Goal: Task Accomplishment & Management: Complete application form

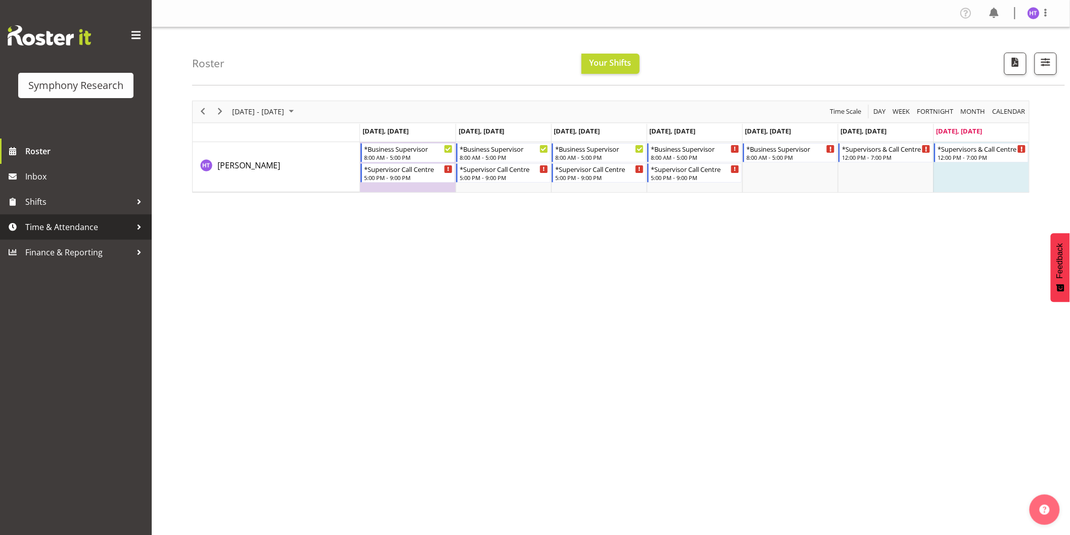
click at [75, 228] on span "Time & Attendance" at bounding box center [78, 226] width 106 height 15
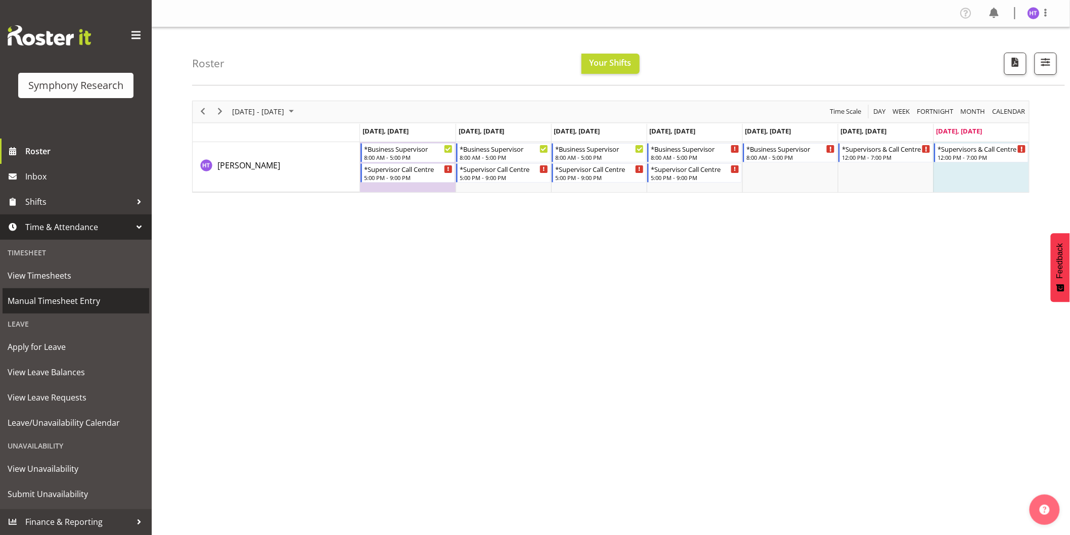
click at [67, 292] on link "Manual Timesheet Entry" at bounding box center [76, 300] width 147 height 25
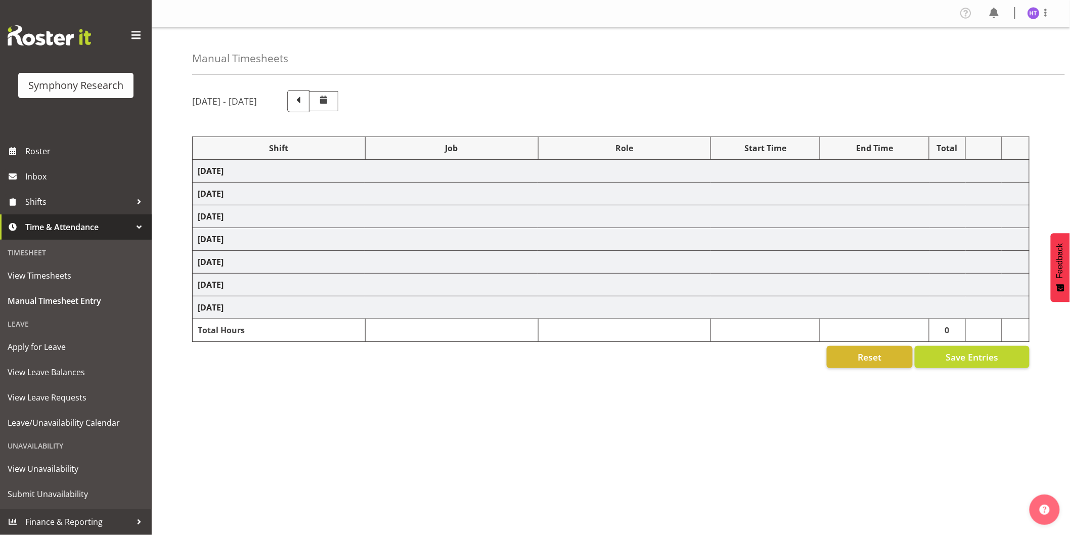
select select "41319"
select select "743"
select select "45"
select select "41319"
select select "10242"
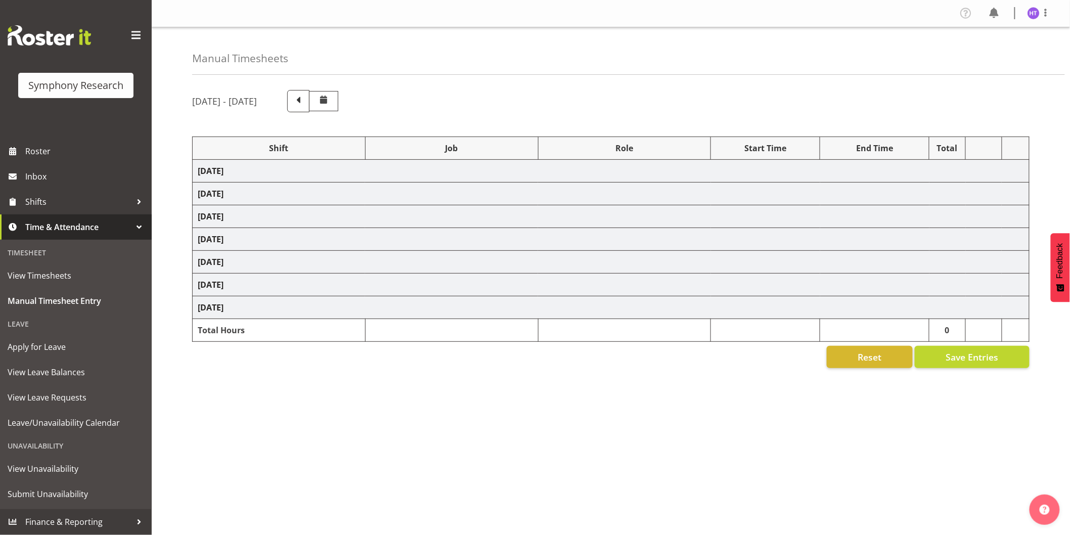
select select "45"
select select "41319"
select select "10587"
select select "45"
select select "41319"
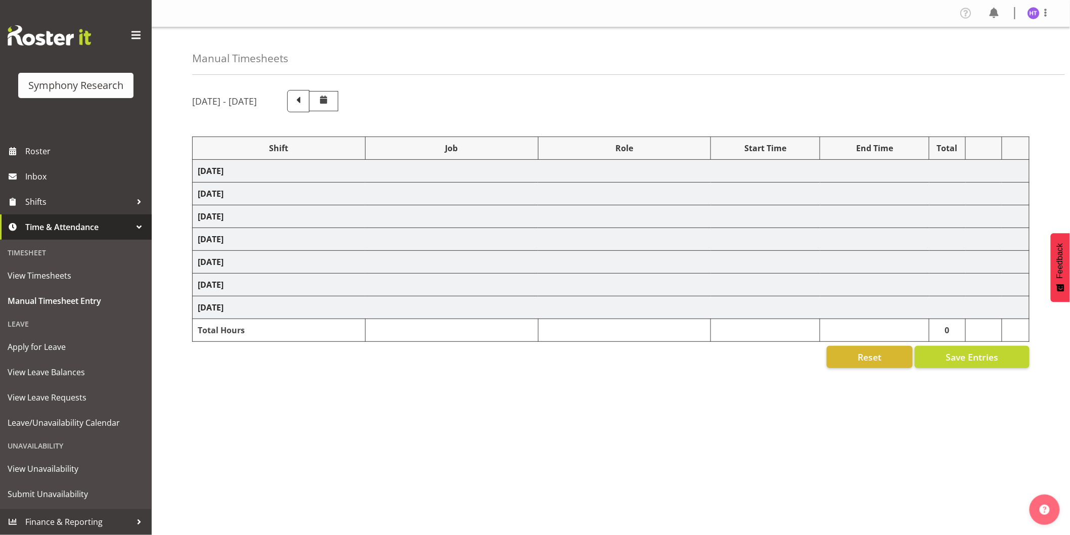
select select "10527"
select select "45"
select select "41604"
select select "10499"
select select "45"
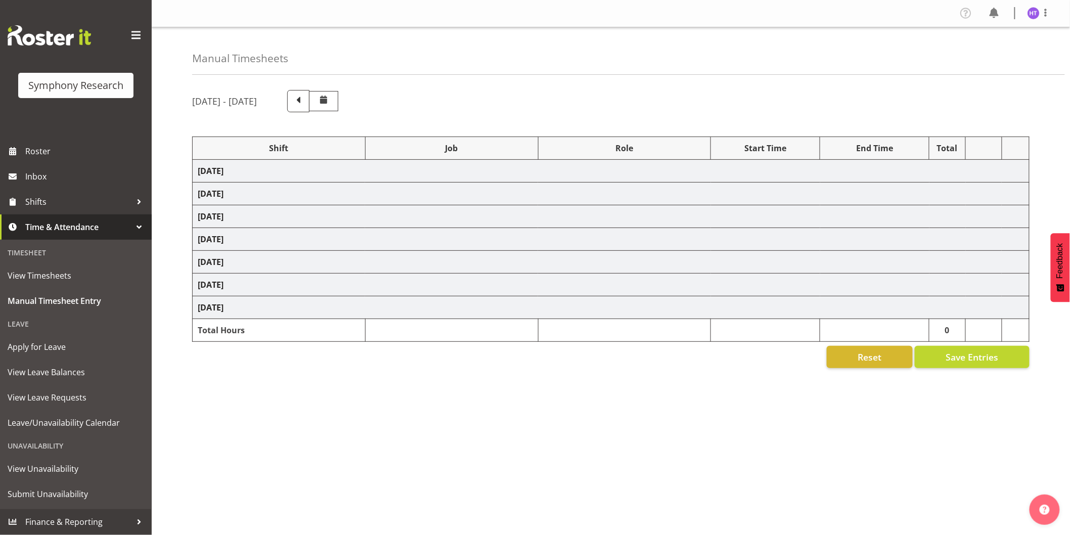
select select "41319"
select select "743"
select select "45"
select select "41319"
select select "743"
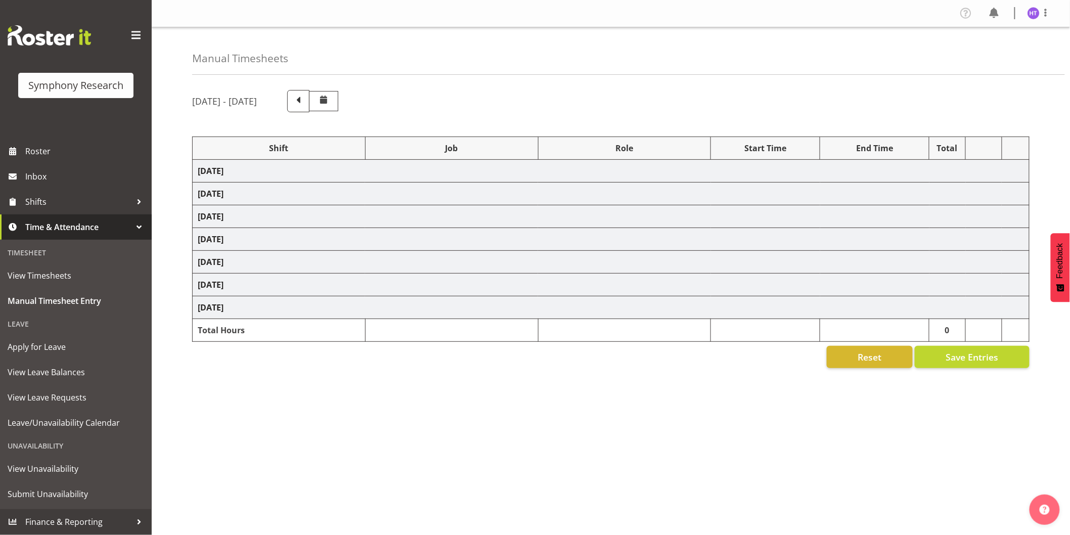
select select "45"
select select "41319"
select select "10242"
select select "45"
select select "41319"
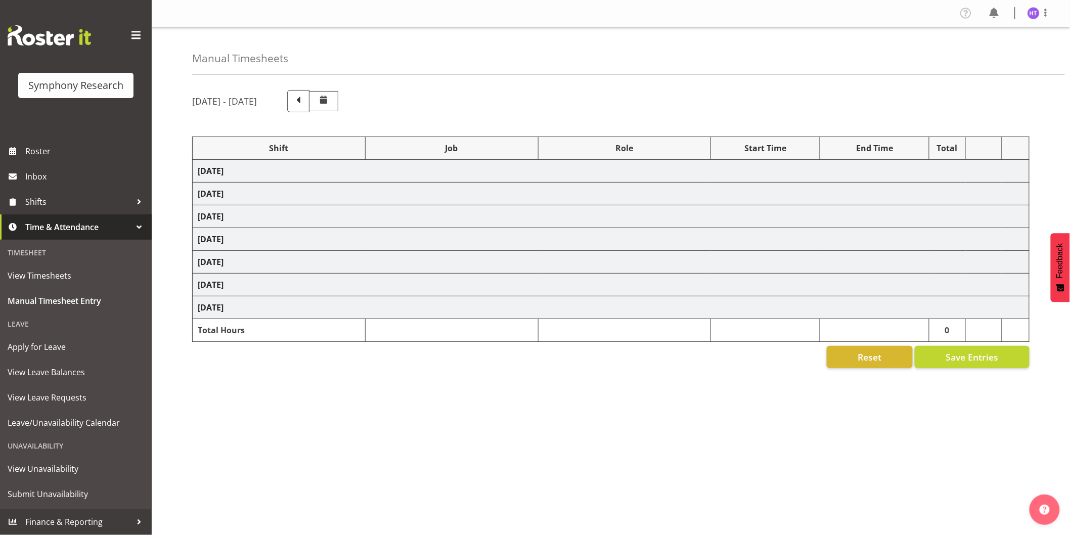
select select "10587"
select select "45"
select select "41319"
select select "10527"
select select "45"
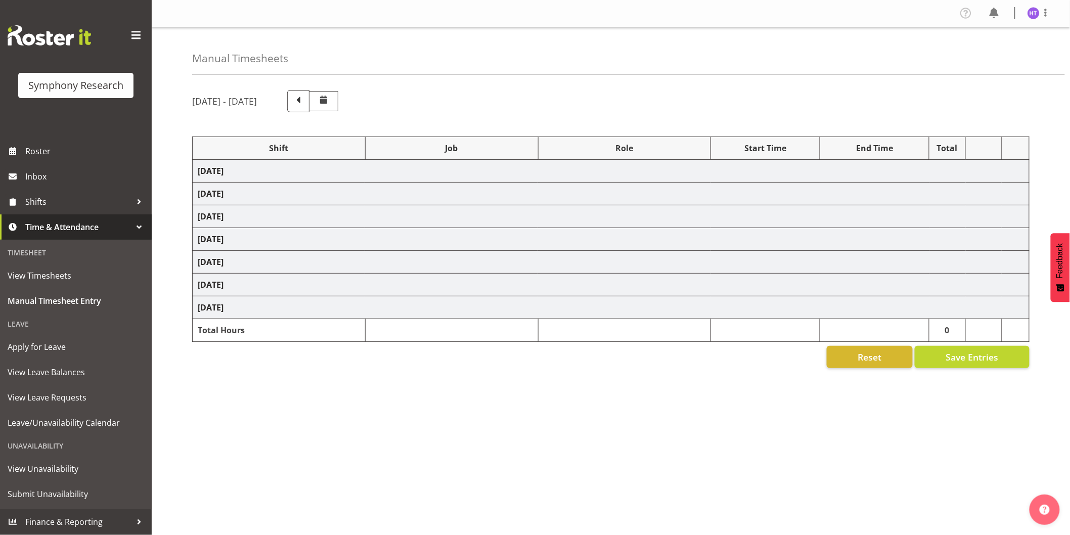
select select "41604"
select select "10499"
select select "45"
select select "41319"
select select "743"
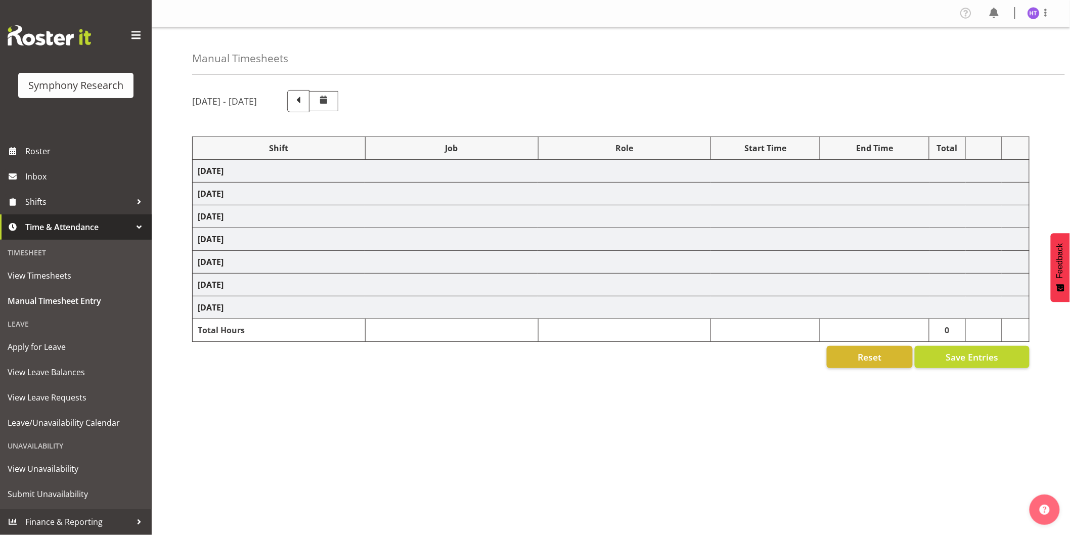
select select "45"
select select "11547"
select select "10242"
select select "45"
select select "11547"
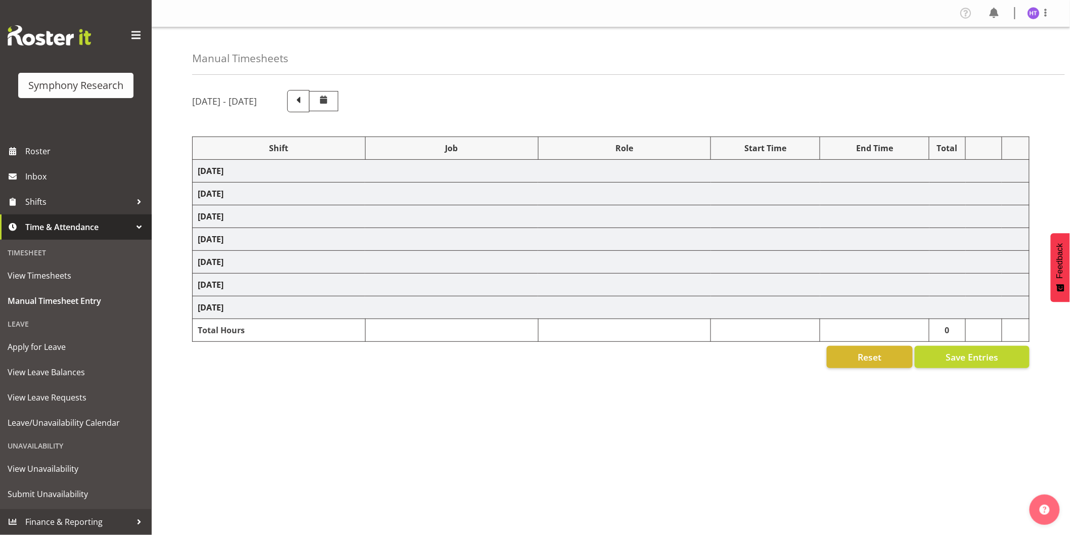
select select "10527"
select select "45"
select select "57511"
select select "10242"
select select "45"
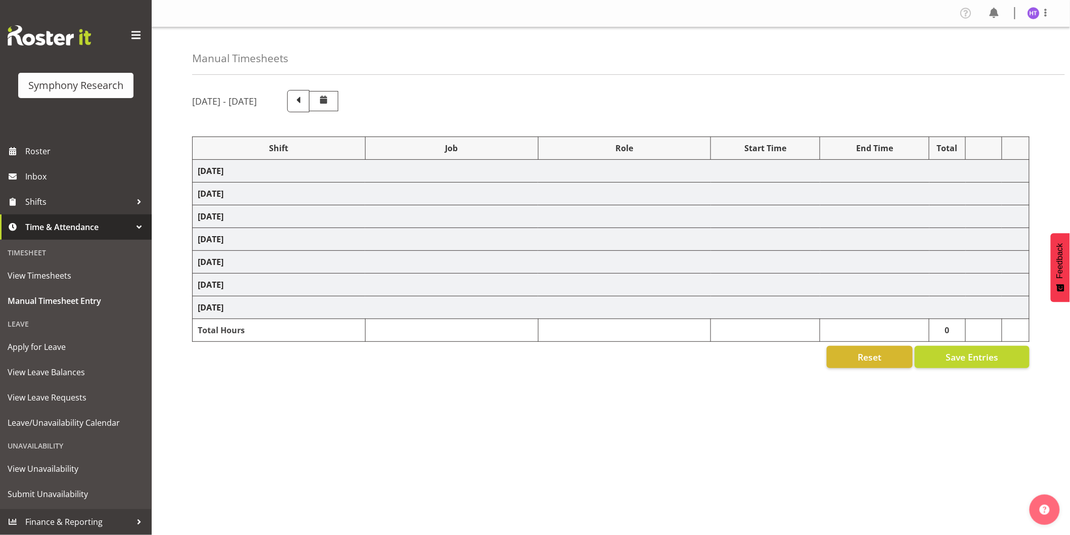
select select "81299"
select select "10499"
select select "45"
select select "11547"
select select "10587"
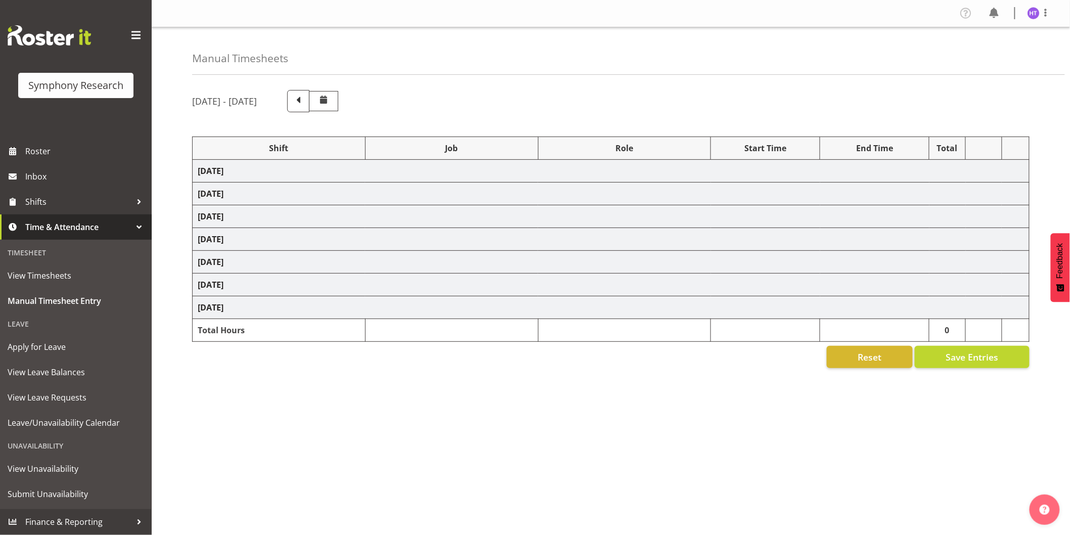
select select "45"
select select "11547"
select select "743"
select select "45"
select select "11547"
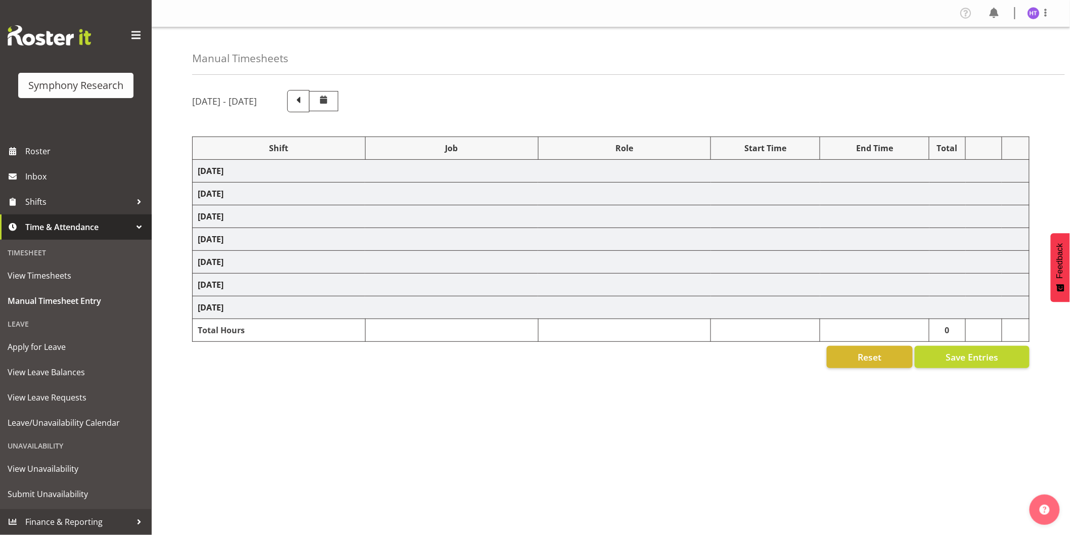
select select "10575"
select select "45"
select select "11547"
select select "10242"
select select "45"
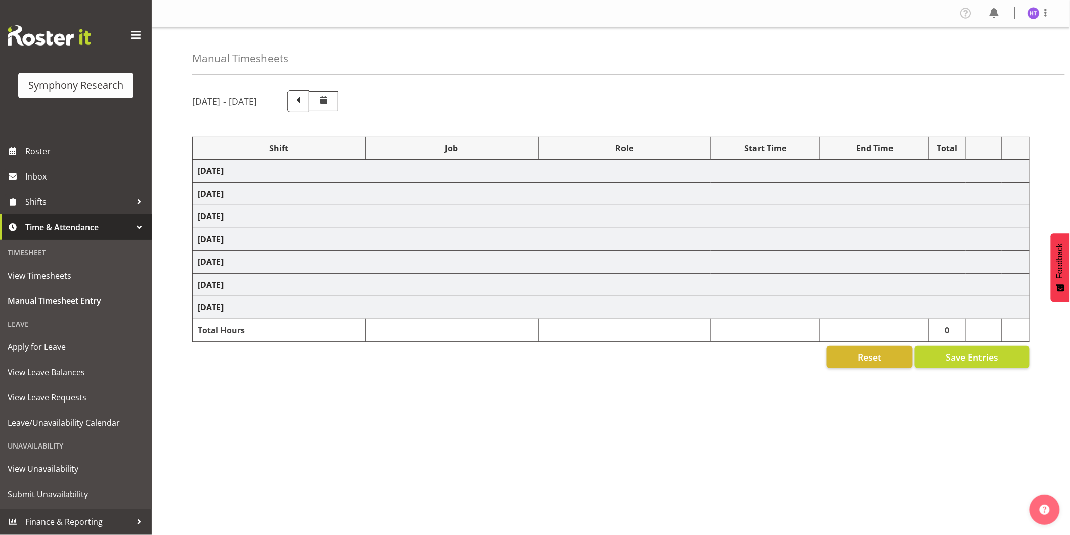
select select "11547"
select select "10587"
select select "45"
select select "11547"
select select "10499"
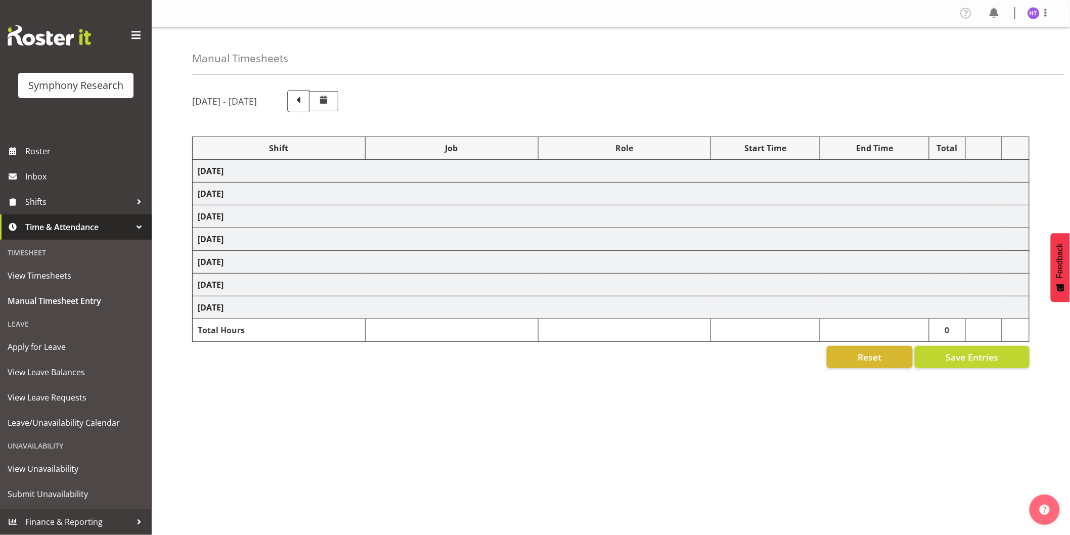
select select "45"
select select "11547"
select select "743"
select select "45"
select select "57511"
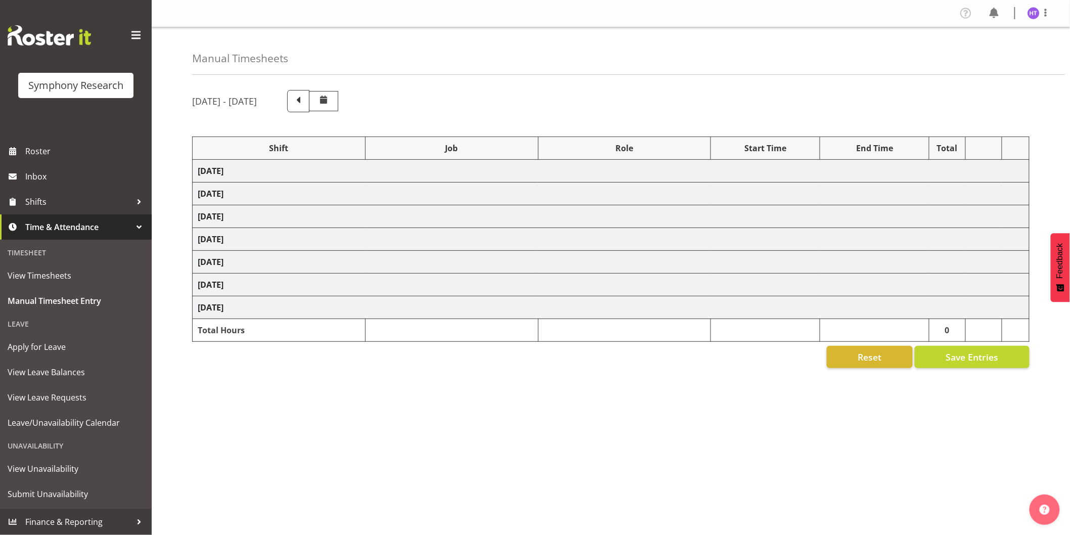
select select "10575"
select select "45"
select select "11547"
select select "10633"
select select "45"
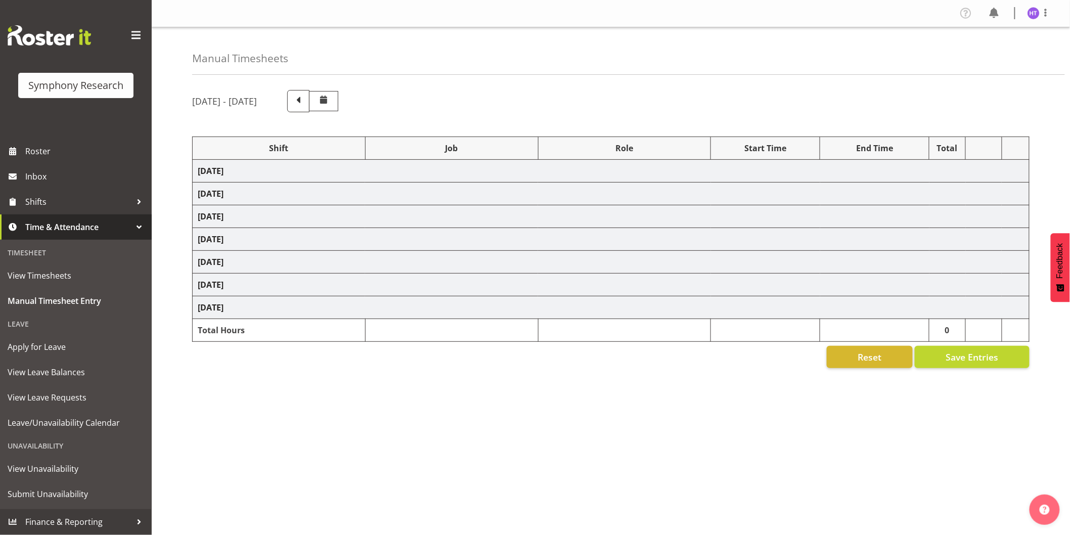
select select "11547"
select select "9426"
select select "45"
select select "11547"
select select "10242"
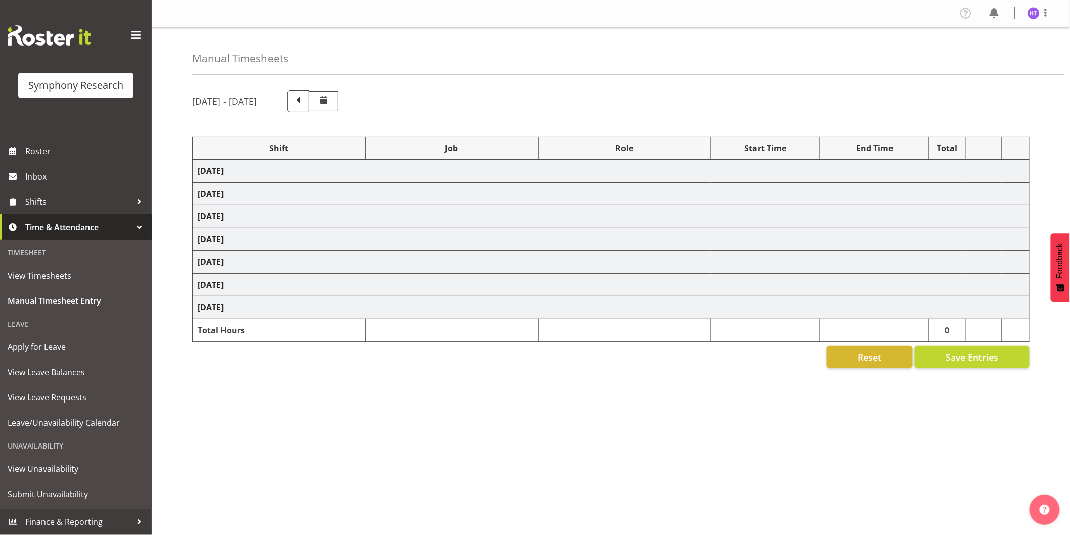
select select "45"
select select "11547"
select select "10527"
select select "45"
select select "11547"
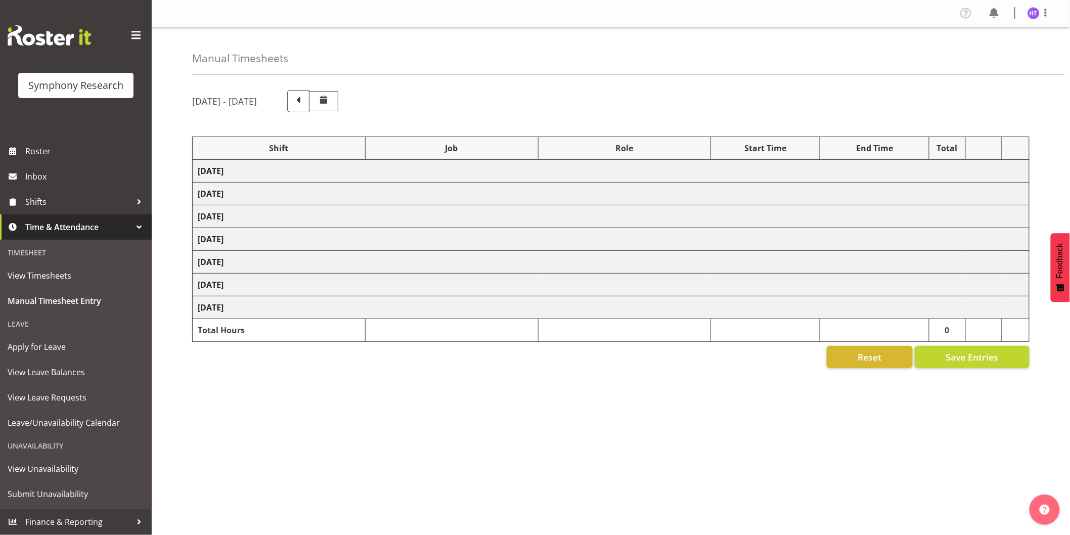
select select "10499"
select select "45"
select select "11547"
select select "10587"
select select "45"
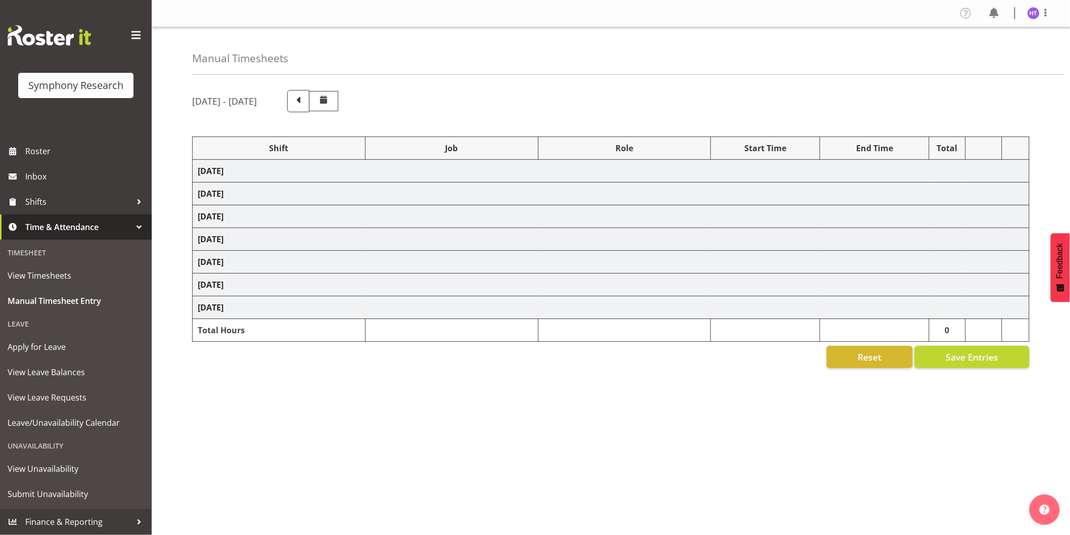
select select "11547"
select select "743"
select select "45"
select select "11547"
select select "10587"
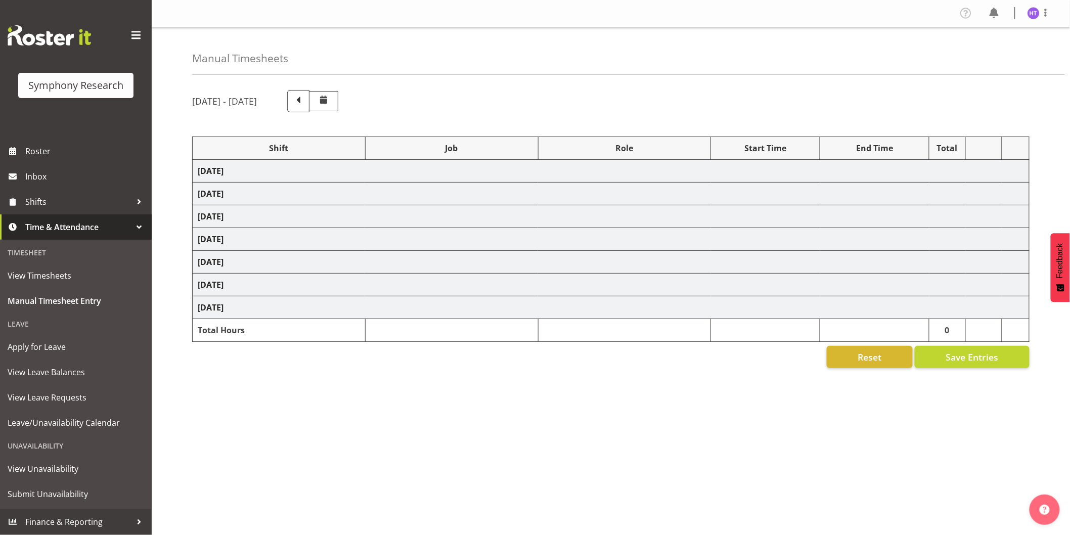
select select "45"
select select "11547"
select select "10485"
select select "45"
select select "11547"
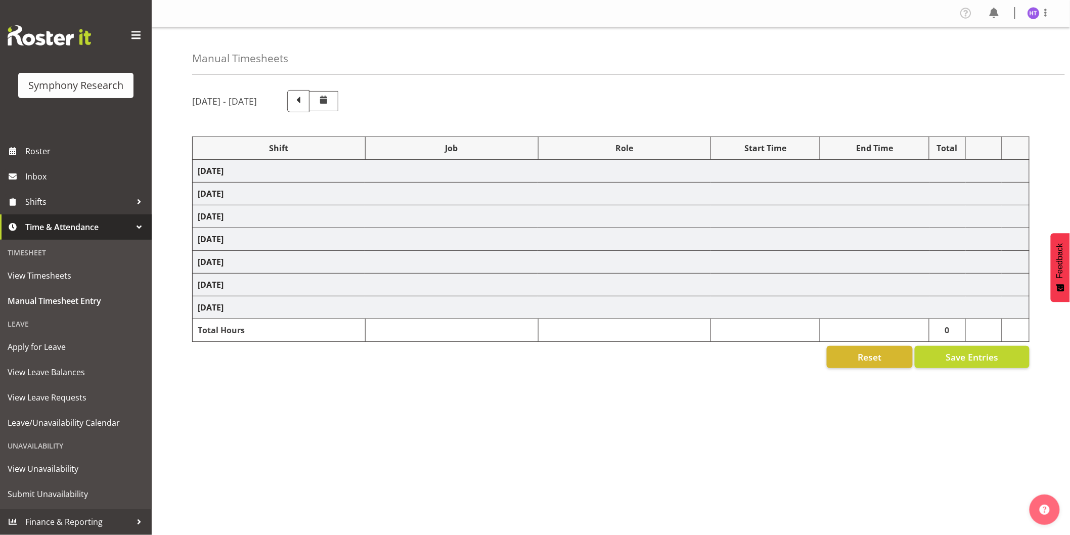
select select "10242"
select select "45"
select select "11547"
select select "10575"
select select "45"
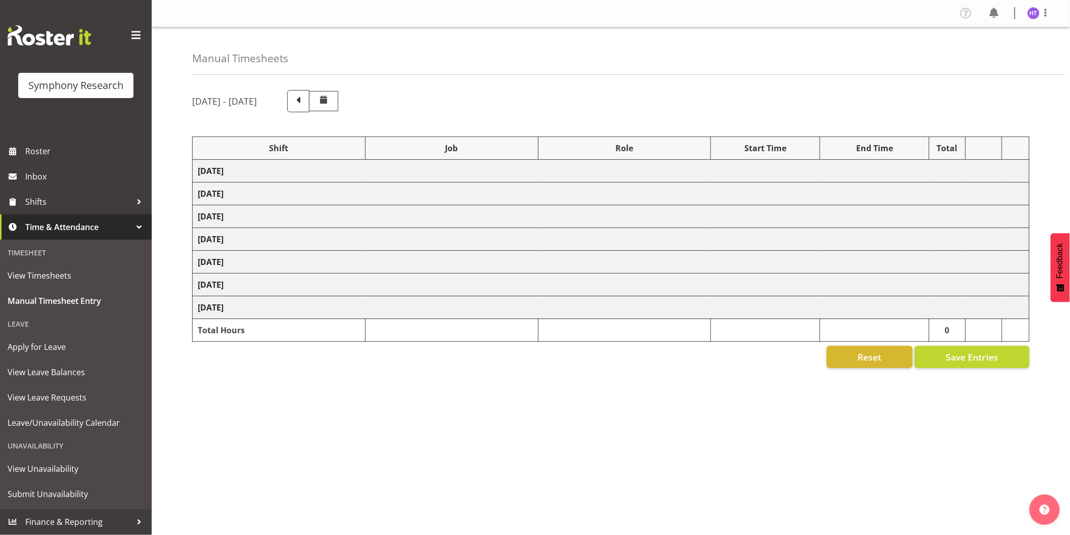
select select "11547"
select select "10633"
select select "45"
select select "11547"
select select "9426"
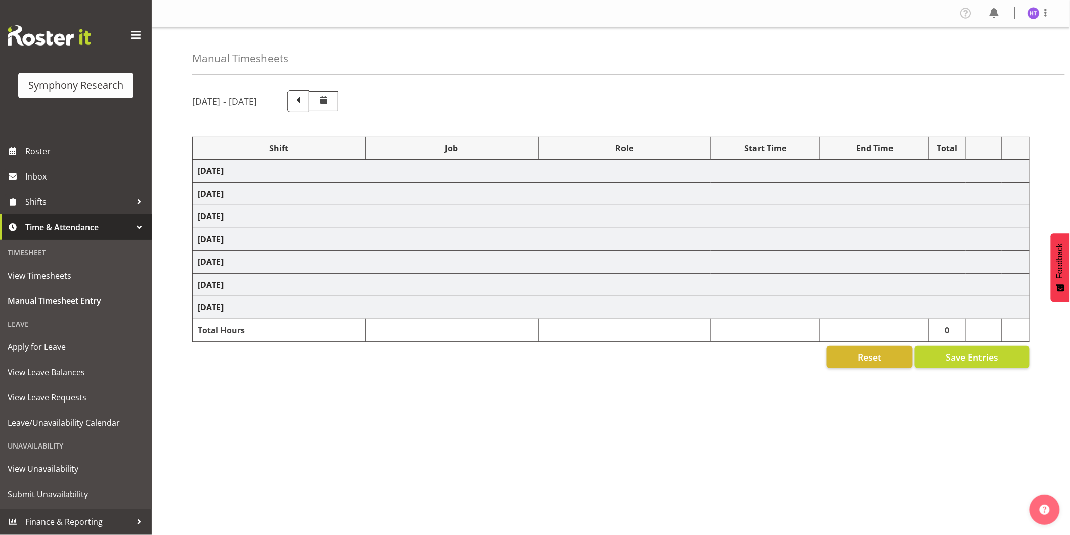
select select "45"
select select "11547"
select select "743"
select select "45"
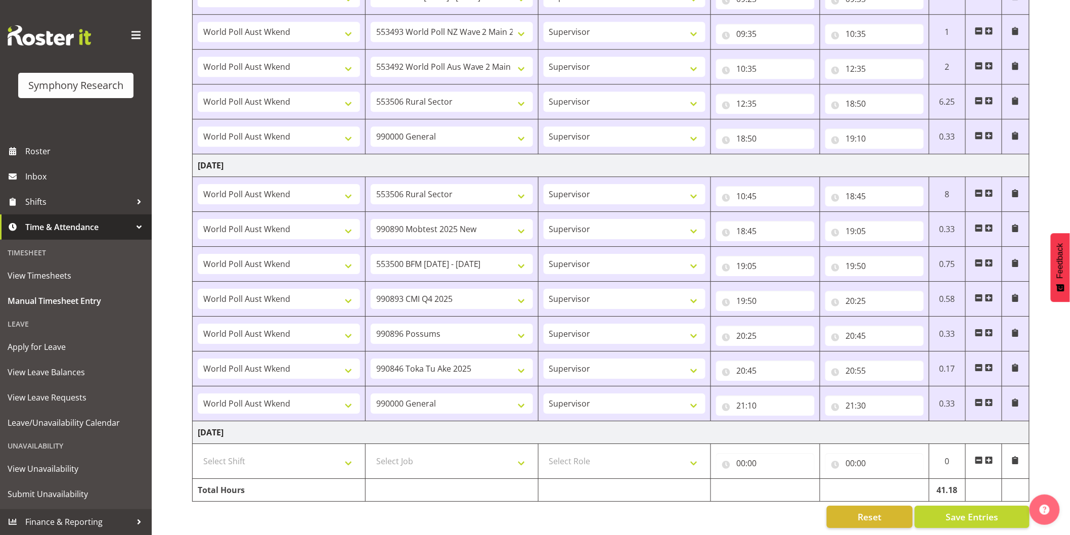
scroll to position [1247, 0]
click at [292, 452] on select "Select Shift !!Weekend Residential (Roster IT Shift Label) *Business 9/10am ~ 4…" at bounding box center [279, 460] width 162 height 20
select select "11547"
click at [198, 450] on select "Select Shift !!Weekend Residential (Roster IT Shift Label) *Business 9/10am ~ 4…" at bounding box center [279, 460] width 162 height 20
click at [396, 450] on select "Select Job 550060 IF Admin 553492 World Poll Aus Wave 2 Main 2025 553493 World …" at bounding box center [452, 460] width 162 height 20
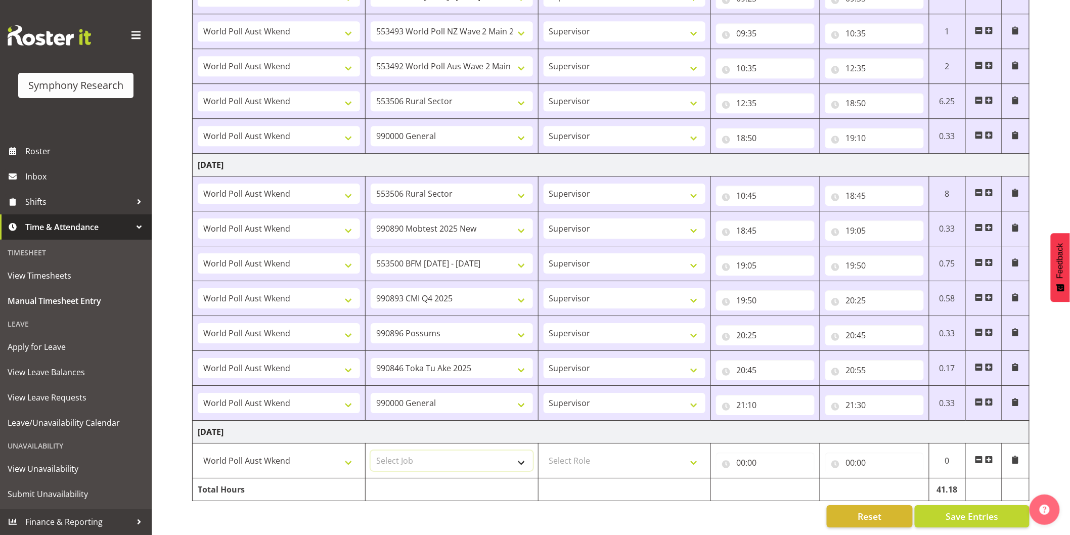
select select "10575"
click at [371, 450] on select "Select Job 550060 IF Admin 553492 World Poll Aus Wave 2 Main 2025 553493 World …" at bounding box center [452, 460] width 162 height 20
click at [600, 450] on select "Select Role Interviewing Briefing Supervisor" at bounding box center [624, 460] width 162 height 20
select select "45"
click at [543, 450] on select "Select Role Interviewing Briefing Supervisor" at bounding box center [624, 460] width 162 height 20
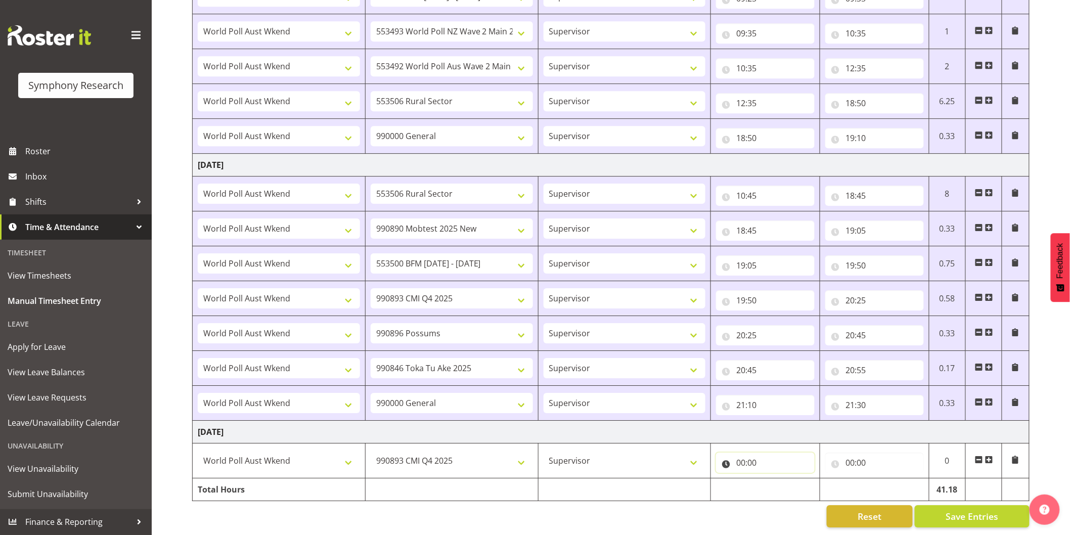
click at [743, 453] on input "00:00" at bounding box center [765, 462] width 99 height 20
click at [779, 479] on select "00 01 02 03 04 05 06 07 08 09 10 11 12 13 14 15 16 17 18 19 20 21 22 23" at bounding box center [784, 489] width 23 height 20
select select "11"
click at [773, 479] on select "00 01 02 03 04 05 06 07 08 09 10 11 12 13 14 15 16 17 18 19 20 21 22 23" at bounding box center [784, 489] width 23 height 20
type input "11:00"
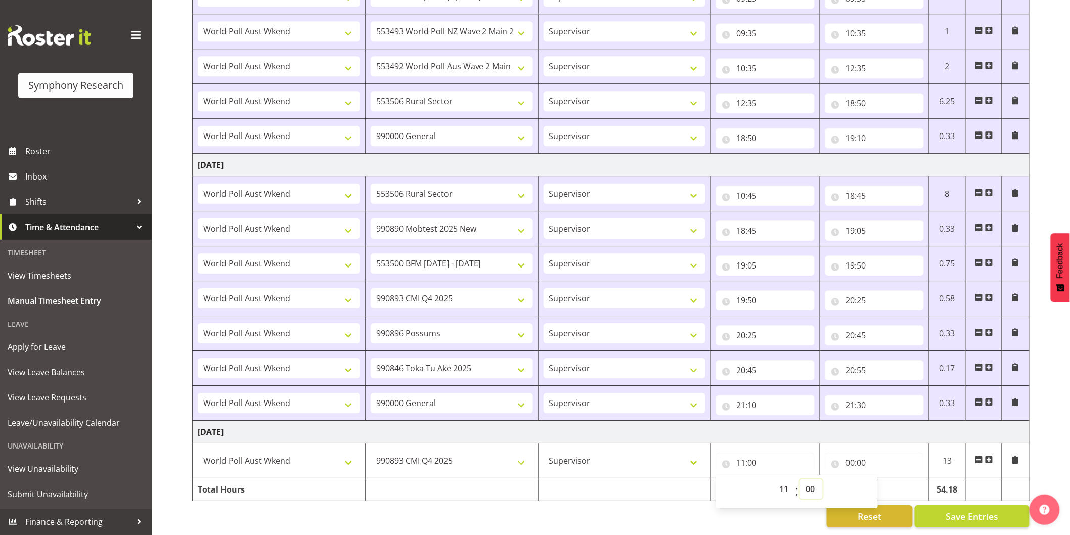
click at [807, 479] on select "00 01 02 03 04 05 06 07 08 09 10 11 12 13 14 15 16 17 18 19 20 21 22 23 24 25 2…" at bounding box center [811, 489] width 23 height 20
select select "20"
click at [800, 479] on select "00 01 02 03 04 05 06 07 08 09 10 11 12 13 14 15 16 17 18 19 20 21 22 23 24 25 2…" at bounding box center [811, 489] width 23 height 20
type input "11:20"
click at [853, 452] on input "00:00" at bounding box center [874, 462] width 99 height 20
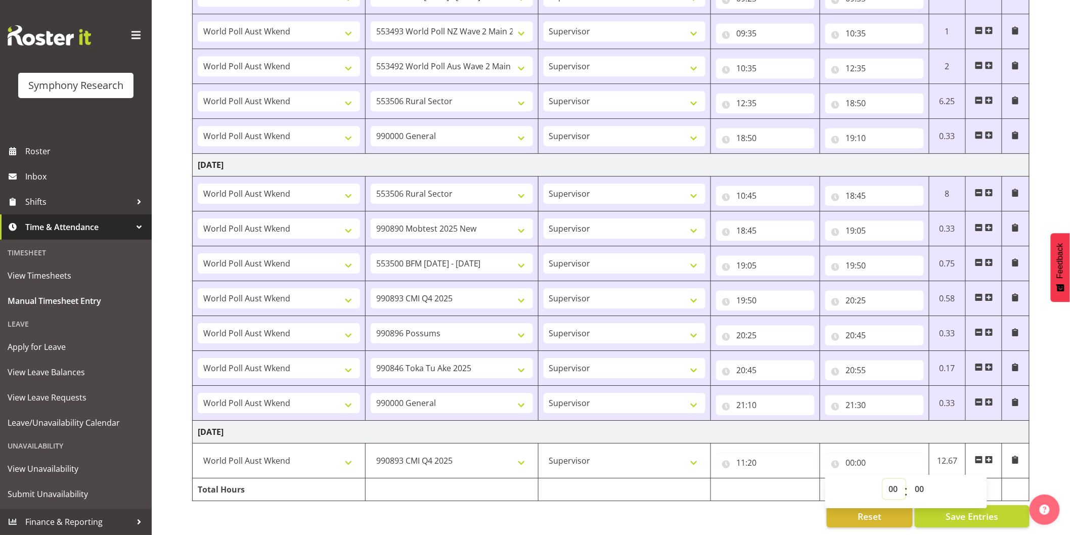
click at [883, 479] on select "00 01 02 03 04 05 06 07 08 09 10 11 12 13 14 15 16 17 18 19 20 21 22 23" at bounding box center [894, 489] width 23 height 20
select select "11"
click at [883, 479] on select "00 01 02 03 04 05 06 07 08 09 10 11 12 13 14 15 16 17 18 19 20 21 22 23" at bounding box center [894, 489] width 23 height 20
type input "11:00"
click at [920, 479] on select "00 01 02 03 04 05 06 07 08 09 10 11 12 13 14 15 16 17 18 19 20 21 22 23 24 25 2…" at bounding box center [920, 489] width 23 height 20
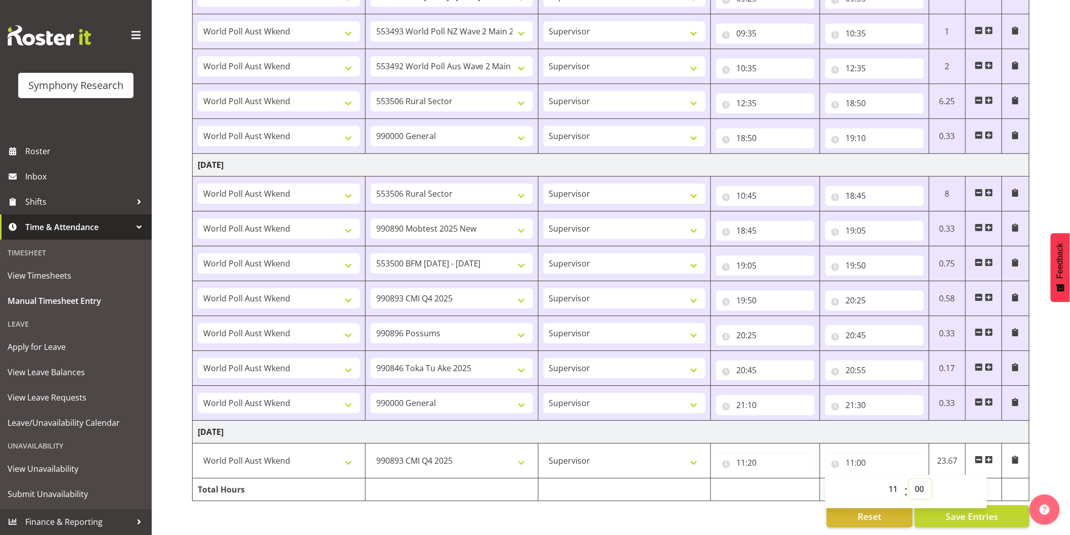
select select "30"
click at [909, 479] on select "00 01 02 03 04 05 06 07 08 09 10 11 12 13 14 15 16 17 18 19 20 21 22 23 24 25 2…" at bounding box center [920, 489] width 23 height 20
type input "11:30"
click at [988, 455] on span at bounding box center [989, 459] width 8 height 8
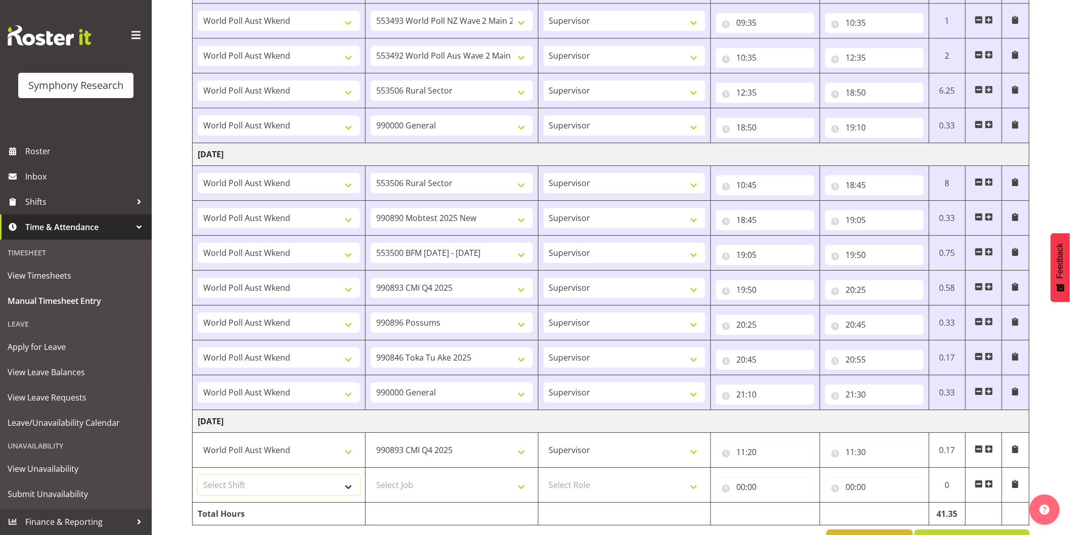
click at [305, 491] on select "Select Shift !!Weekend Residential (Roster IT Shift Label) *Business 9/10am ~ 4…" at bounding box center [279, 485] width 162 height 20
select select "11547"
click at [198, 477] on select "Select Shift !!Weekend Residential (Roster IT Shift Label) *Business 9/10am ~ 4…" at bounding box center [279, 485] width 162 height 20
click at [416, 483] on select "Select Job 550060 IF Admin 553492 World Poll Aus Wave 2 Main 2025 553493 World …" at bounding box center [452, 485] width 162 height 20
select select "10633"
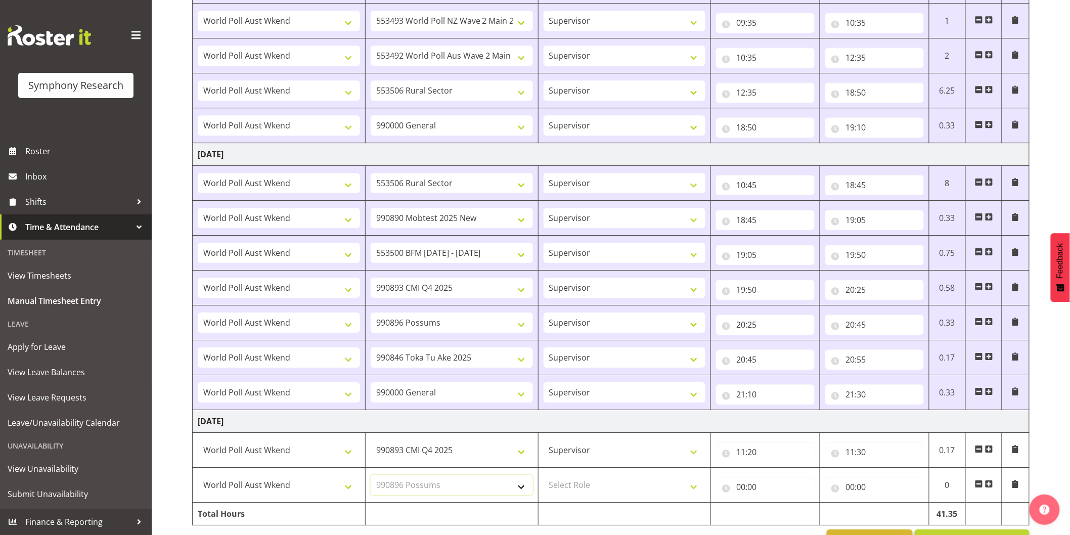
click at [371, 477] on select "Select Job 550060 IF Admin 553492 World Poll Aus Wave 2 Main 2025 553493 World …" at bounding box center [452, 485] width 162 height 20
click at [641, 486] on select "Select Role Interviewing Briefing Supervisor" at bounding box center [624, 485] width 162 height 20
select select "45"
click at [543, 477] on select "Select Role Interviewing Briefing Supervisor" at bounding box center [624, 485] width 162 height 20
click at [744, 488] on input "00:00" at bounding box center [765, 487] width 99 height 20
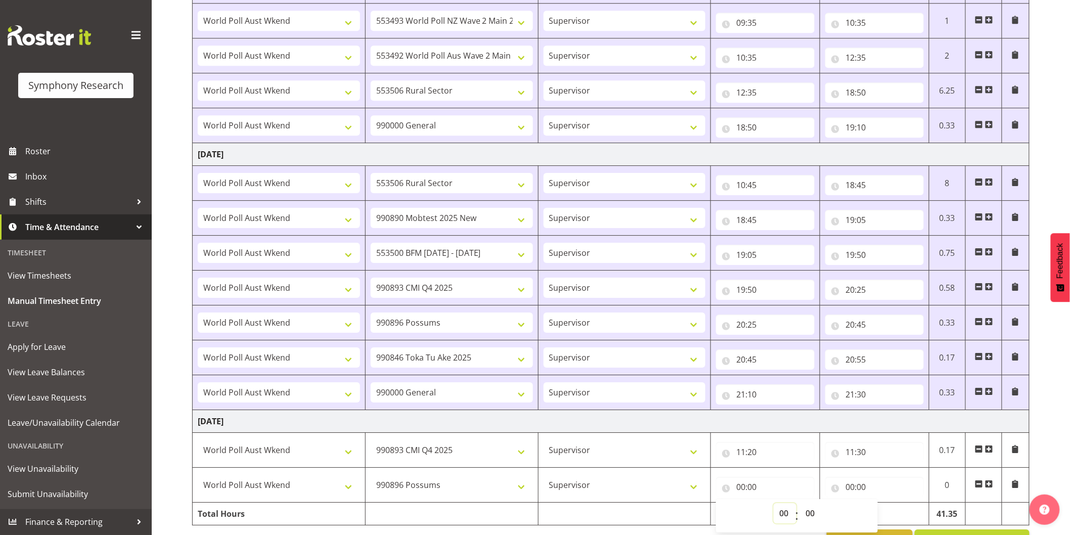
click at [780, 521] on select "00 01 02 03 04 05 06 07 08 09 10 11 12 13 14 15 16 17 18 19 20 21 22 23" at bounding box center [784, 513] width 23 height 20
select select "11"
click at [773, 505] on select "00 01 02 03 04 05 06 07 08 09 10 11 12 13 14 15 16 17 18 19 20 21 22 23" at bounding box center [784, 513] width 23 height 20
type input "11:00"
drag, startPoint x: 809, startPoint y: 515, endPoint x: 812, endPoint y: 506, distance: 8.6
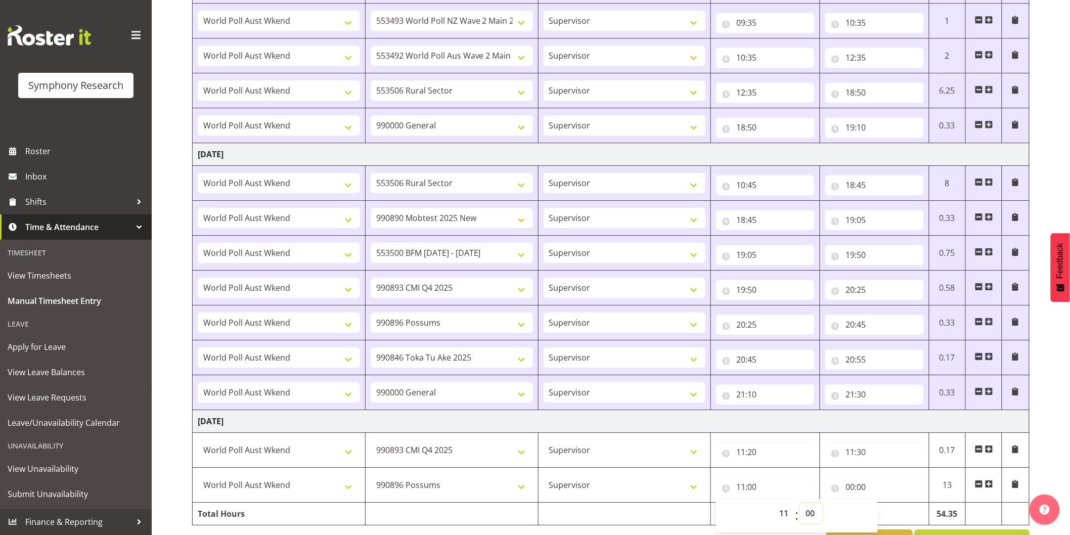
click at [810, 512] on select "00 01 02 03 04 05 06 07 08 09 10 11 12 13 14 15 16 17 18 19 20 21 22 23 24 25 2…" at bounding box center [811, 513] width 23 height 20
select select "30"
click at [800, 505] on select "00 01 02 03 04 05 06 07 08 09 10 11 12 13 14 15 16 17 18 19 20 21 22 23 24 25 2…" at bounding box center [811, 513] width 23 height 20
type input "11:30"
click at [850, 487] on input "00:00" at bounding box center [874, 487] width 99 height 20
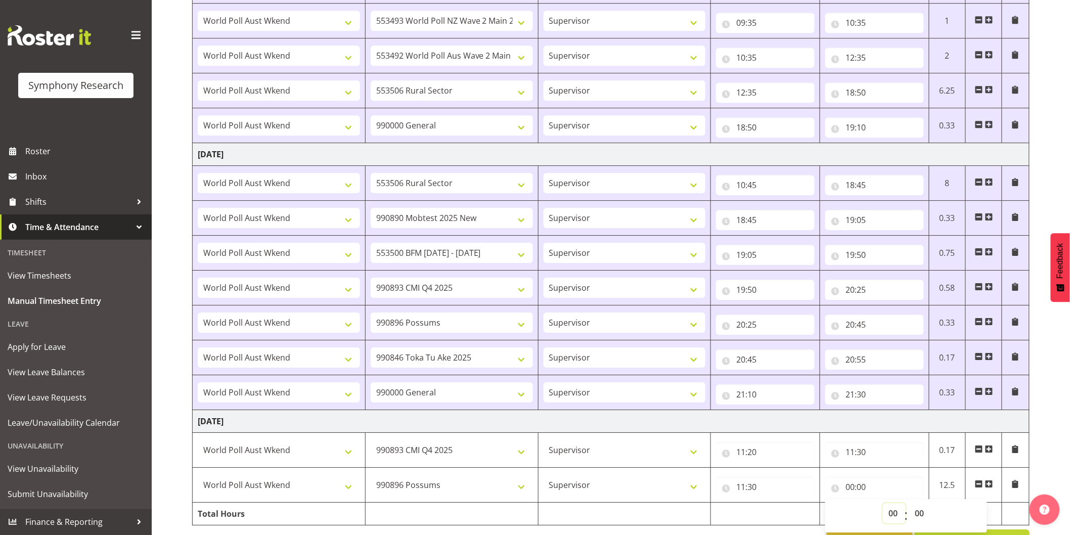
click at [887, 509] on select "00 01 02 03 04 05 06 07 08 09 10 11 12 13 14 15 16 17 18 19 20 21 22 23" at bounding box center [894, 513] width 23 height 20
select select "11"
click at [883, 505] on select "00 01 02 03 04 05 06 07 08 09 10 11 12 13 14 15 16 17 18 19 20 21 22 23" at bounding box center [894, 513] width 23 height 20
type input "11:00"
click at [921, 512] on select "00 01 02 03 04 05 06 07 08 09 10 11 12 13 14 15 16 17 18 19 20 21 22 23 24 25 2…" at bounding box center [920, 513] width 23 height 20
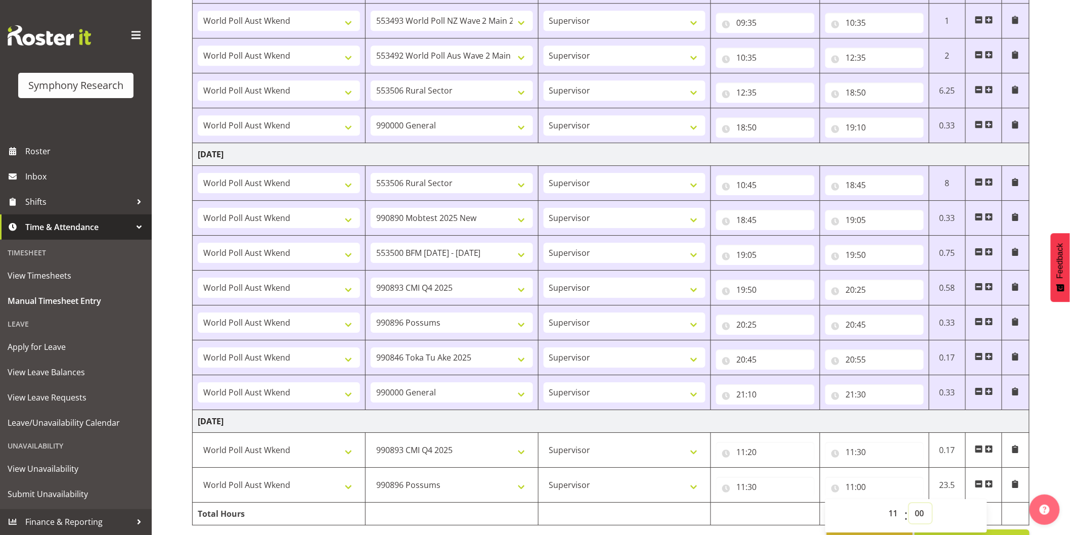
select select "55"
click at [909, 505] on select "00 01 02 03 04 05 06 07 08 09 10 11 12 13 14 15 16 17 18 19 20 21 22 23 24 25 2…" at bounding box center [920, 513] width 23 height 20
type input "11:55"
click at [991, 487] on span at bounding box center [989, 484] width 8 height 8
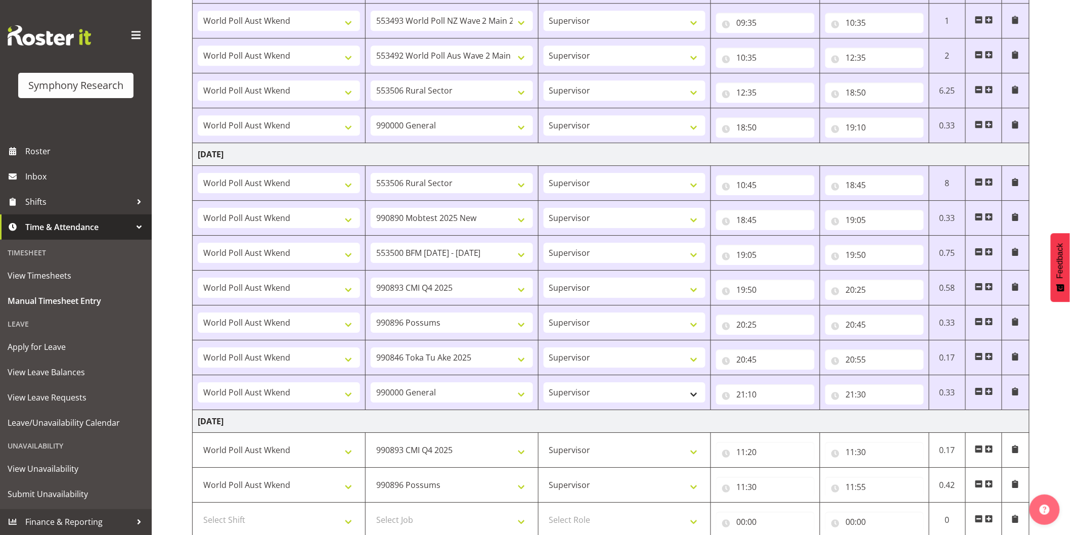
scroll to position [1303, 0]
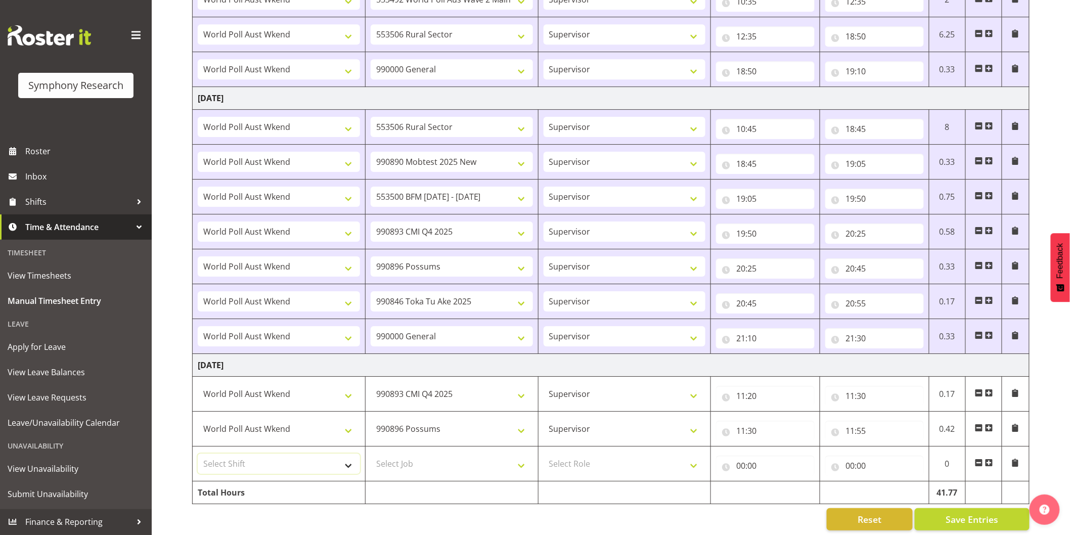
click at [274, 467] on select "Select Shift !!Weekend Residential (Roster IT Shift Label) *Business 9/10am ~ 4…" at bounding box center [279, 463] width 162 height 20
select select "11547"
click at [198, 455] on select "Select Shift !!Weekend Residential (Roster IT Shift Label) *Business 9/10am ~ 4…" at bounding box center [279, 463] width 162 height 20
click at [397, 461] on select "Select Job 550060 IF Admin 553492 World Poll Aus Wave 2 Main 2025 553493 World …" at bounding box center [452, 463] width 162 height 20
select select "9426"
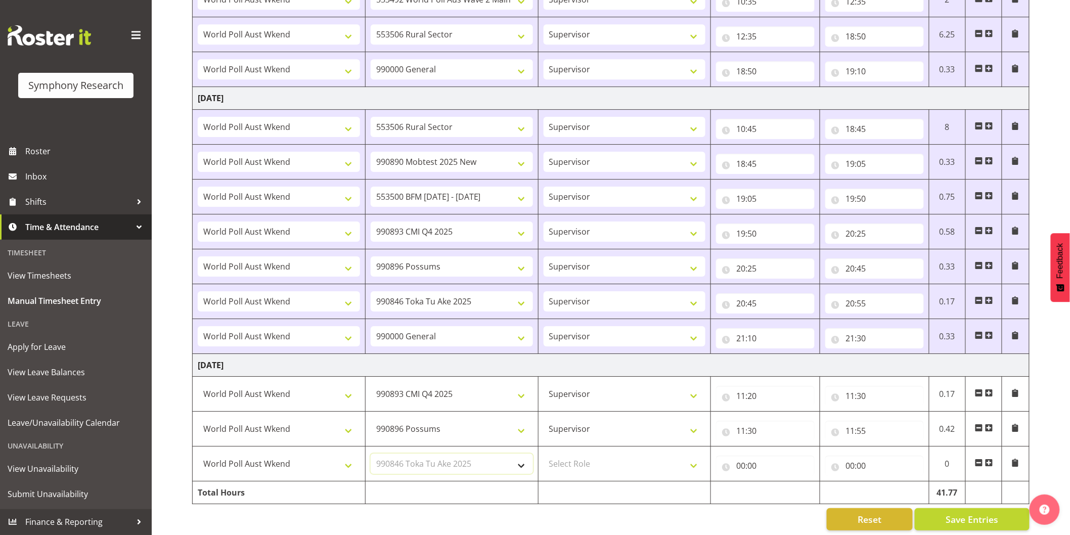
click at [371, 455] on select "Select Job 550060 IF Admin 553492 World Poll Aus Wave 2 Main 2025 553493 World …" at bounding box center [452, 463] width 162 height 20
click at [572, 461] on select "Select Role Interviewing Briefing Supervisor" at bounding box center [624, 463] width 162 height 20
select select "45"
click at [543, 455] on select "Select Role Interviewing Briefing Supervisor" at bounding box center [624, 463] width 162 height 20
click at [744, 468] on input "00:00" at bounding box center [765, 465] width 99 height 20
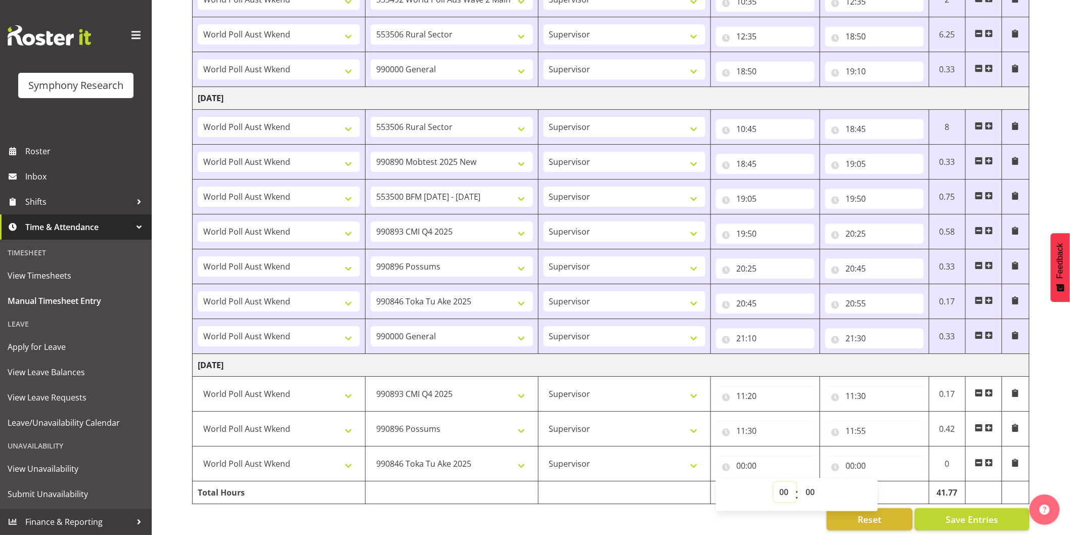
click at [780, 494] on select "00 01 02 03 04 05 06 07 08 09 10 11 12 13 14 15 16 17 18 19 20 21 22 23" at bounding box center [784, 492] width 23 height 20
select select "11"
click at [773, 484] on select "00 01 02 03 04 05 06 07 08 09 10 11 12 13 14 15 16 17 18 19 20 21 22 23" at bounding box center [784, 492] width 23 height 20
type input "11:00"
click at [812, 488] on select "00 01 02 03 04 05 06 07 08 09 10 11 12 13 14 15 16 17 18 19 20 21 22 23 24 25 2…" at bounding box center [811, 492] width 23 height 20
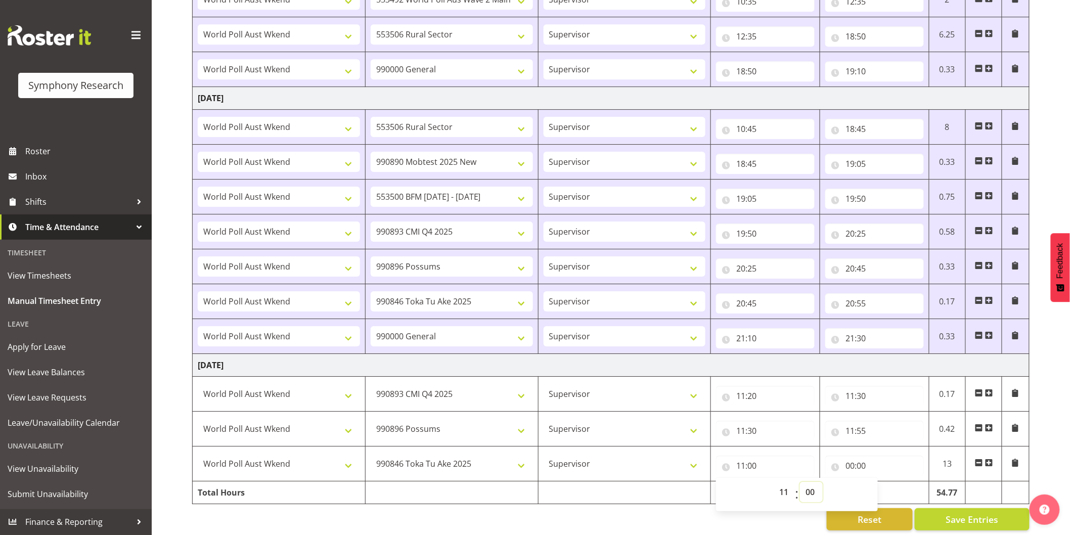
select select "55"
click at [800, 484] on select "00 01 02 03 04 05 06 07 08 09 10 11 12 13 14 15 16 17 18 19 20 21 22 23 24 25 2…" at bounding box center [811, 492] width 23 height 20
type input "11:55"
click at [850, 470] on input "00:00" at bounding box center [874, 465] width 99 height 20
click at [887, 493] on select "00 01 02 03 04 05 06 07 08 09 10 11 12 13 14 15 16 17 18 19 20 21 22 23" at bounding box center [894, 492] width 23 height 20
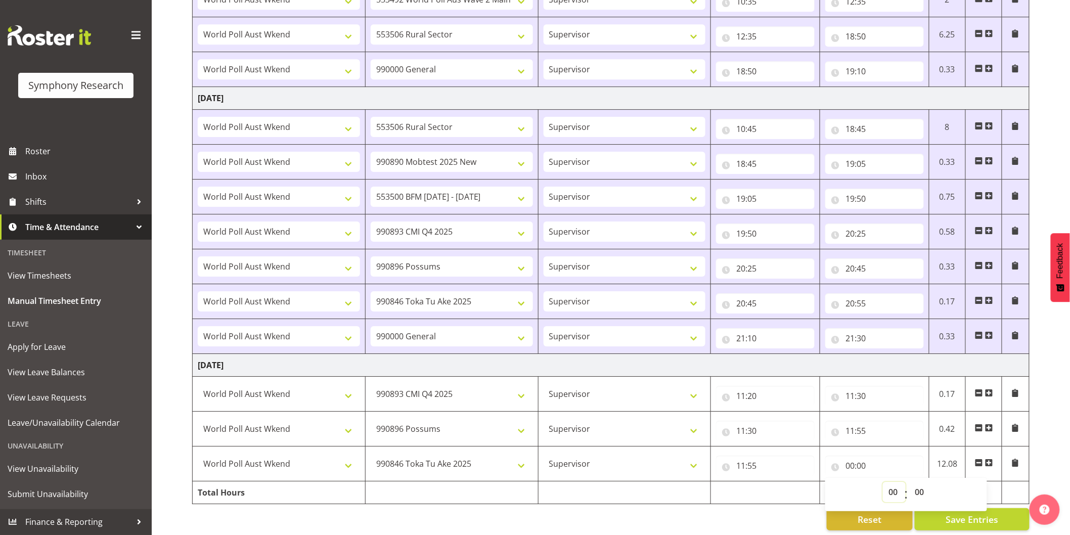
select select "12"
click at [883, 484] on select "00 01 02 03 04 05 06 07 08 09 10 11 12 13 14 15 16 17 18 19 20 21 22 23" at bounding box center [894, 492] width 23 height 20
type input "12:00"
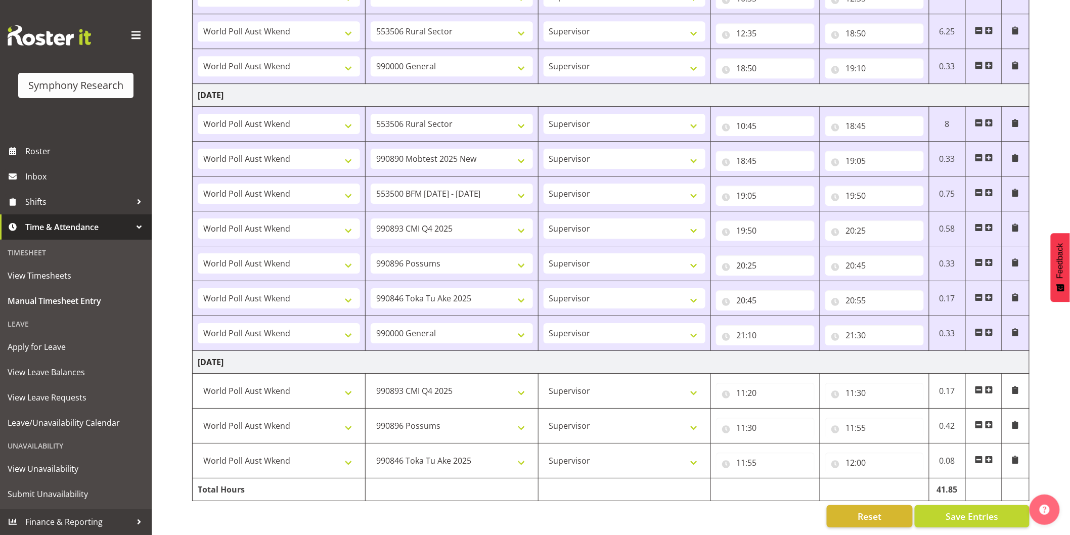
click at [989, 455] on span at bounding box center [989, 459] width 8 height 8
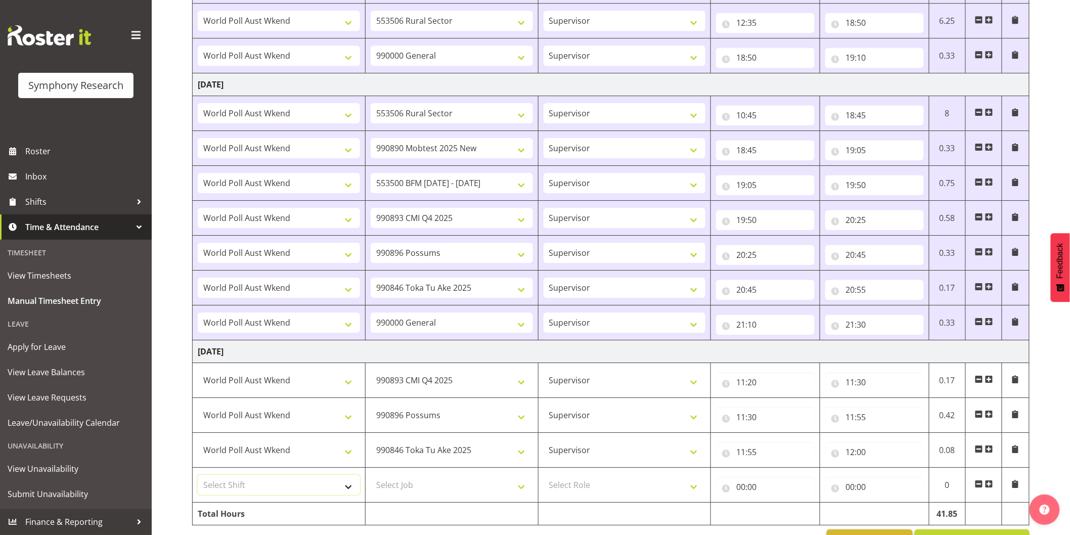
click at [250, 481] on select "Select Shift !!Weekend Residential (Roster IT Shift Label) *Business 9/10am ~ 4…" at bounding box center [279, 485] width 162 height 20
select select "81299"
click at [198, 477] on select "Select Shift !!Weekend Residential (Roster IT Shift Label) *Business 9/10am ~ 4…" at bounding box center [279, 485] width 162 height 20
click at [400, 477] on select "Select Job 550060 IF Admin 553492 World Poll Aus Wave 2 Main 2025 553493 World …" at bounding box center [452, 485] width 162 height 20
select select "10587"
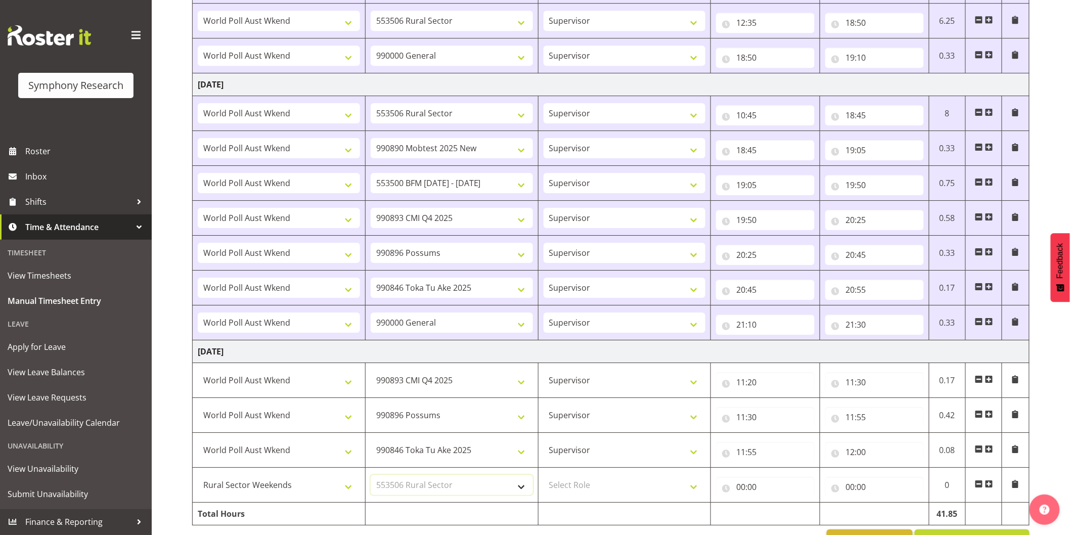
click at [371, 477] on select "Select Job 550060 IF Admin 553492 World Poll Aus Wave 2 Main 2025 553493 World …" at bounding box center [452, 485] width 162 height 20
click at [613, 482] on select "Select Role Interviewing Briefing Supervisor" at bounding box center [624, 485] width 162 height 20
select select "45"
click at [543, 477] on select "Select Role Interviewing Briefing Supervisor" at bounding box center [624, 485] width 162 height 20
click at [742, 492] on input "00:00" at bounding box center [765, 487] width 99 height 20
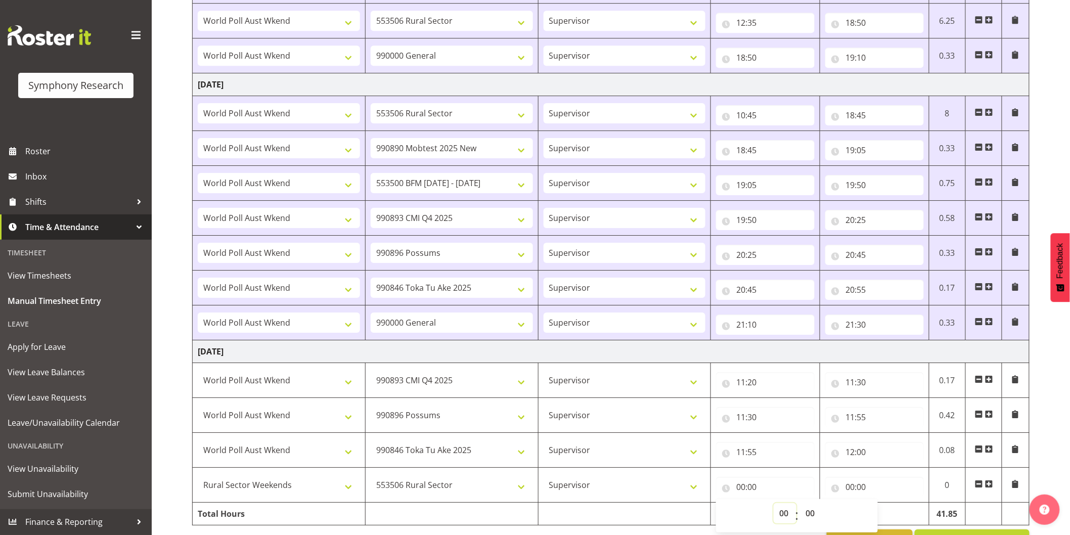
drag, startPoint x: 783, startPoint y: 515, endPoint x: 783, endPoint y: 509, distance: 6.1
click at [783, 515] on select "00 01 02 03 04 05 06 07 08 09 10 11 12 13 14 15 16 17 18 19 20 21 22 23" at bounding box center [784, 513] width 23 height 20
select select "12"
click at [773, 505] on select "00 01 02 03 04 05 06 07 08 09 10 11 12 13 14 15 16 17 18 19 20 21 22 23" at bounding box center [784, 513] width 23 height 20
type input "12:00"
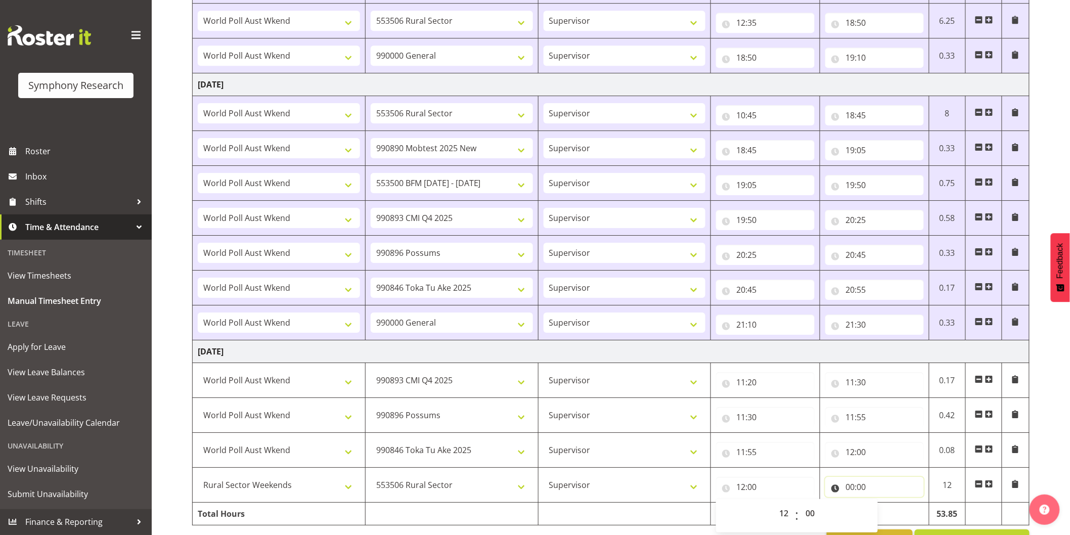
click at [849, 484] on input "00:00" at bounding box center [874, 487] width 99 height 20
click at [884, 509] on select "00 01 02 03 04 05 06 07 08 09 10 11 12 13 14 15 16 17 18 19 20 21 22 23" at bounding box center [894, 513] width 23 height 20
select select "19"
click at [883, 505] on select "00 01 02 03 04 05 06 07 08 09 10 11 12 13 14 15 16 17 18 19 20 21 22 23" at bounding box center [894, 513] width 23 height 20
type input "19:00"
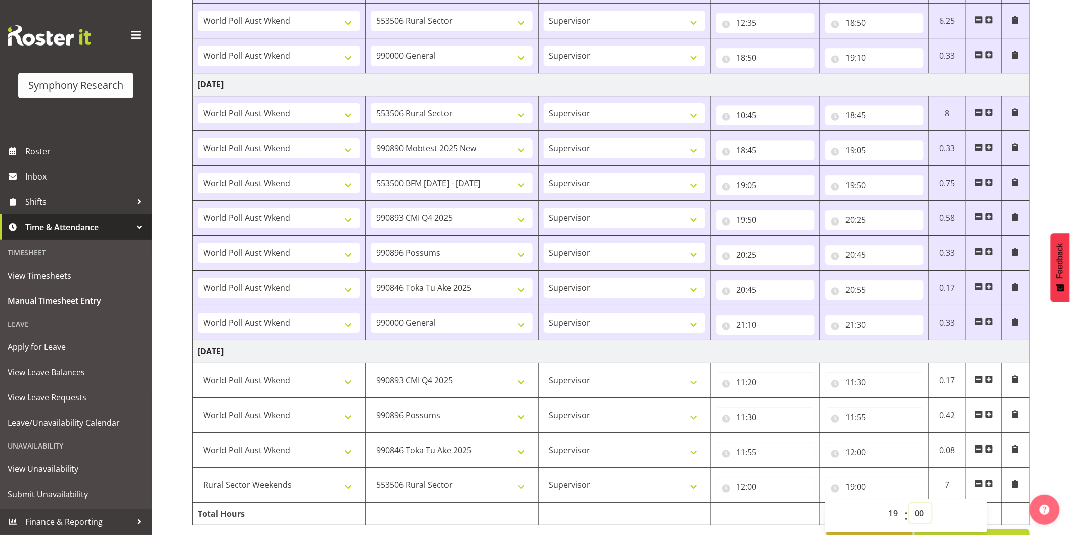
click at [923, 511] on select "00 01 02 03 04 05 06 07 08 09 10 11 12 13 14 15 16 17 18 19 20 21 22 23 24 25 2…" at bounding box center [920, 513] width 23 height 20
select select "15"
click at [909, 505] on select "00 01 02 03 04 05 06 07 08 09 10 11 12 13 14 15 16 17 18 19 20 21 22 23 24 25 2…" at bounding box center [920, 513] width 23 height 20
type input "19:15"
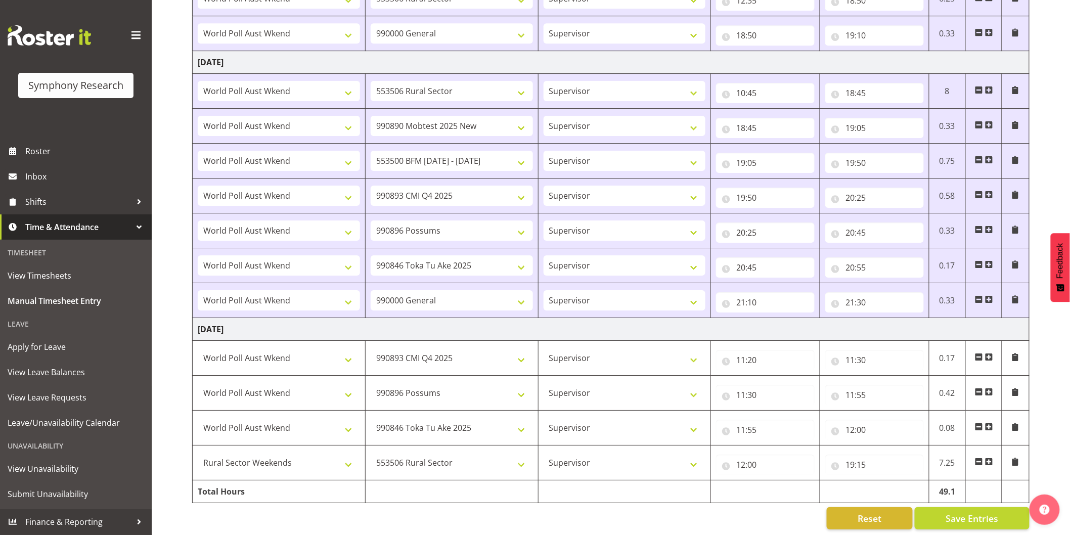
scroll to position [1351, 0]
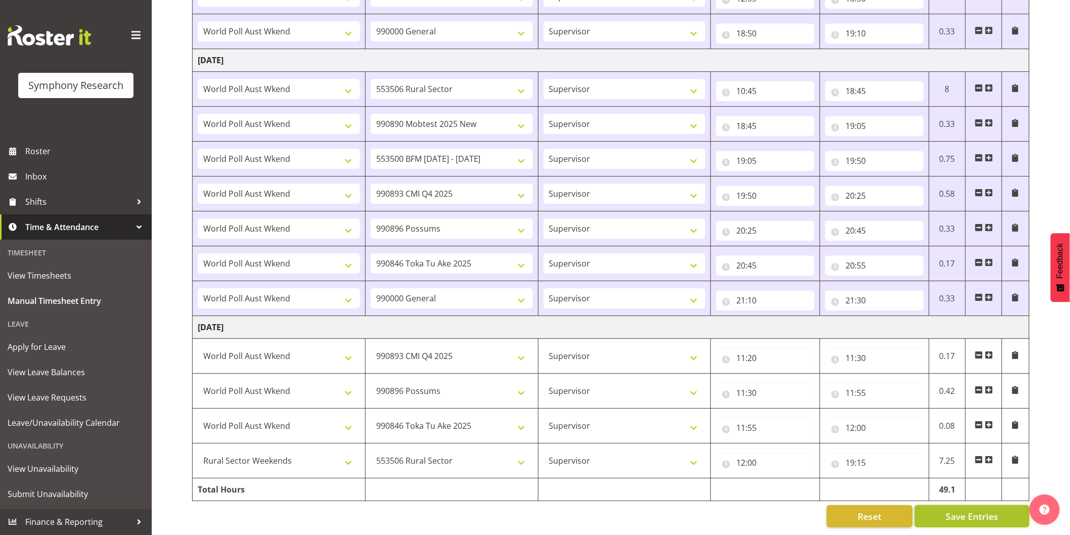
click at [976, 510] on span "Save Entries" at bounding box center [971, 516] width 53 height 13
